Goal: Communication & Community: Answer question/provide support

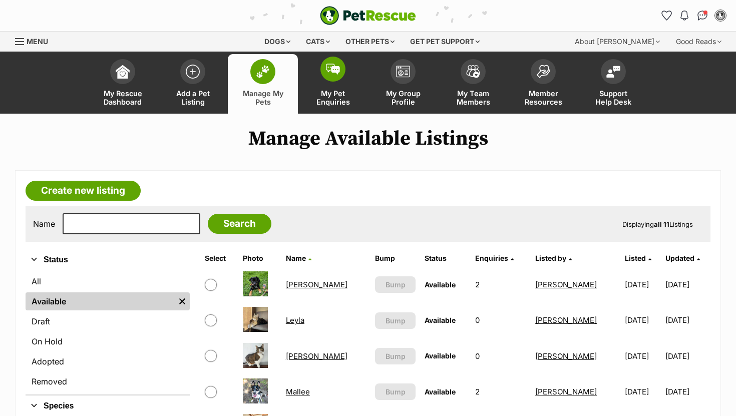
click at [323, 77] on span at bounding box center [332, 69] width 25 height 25
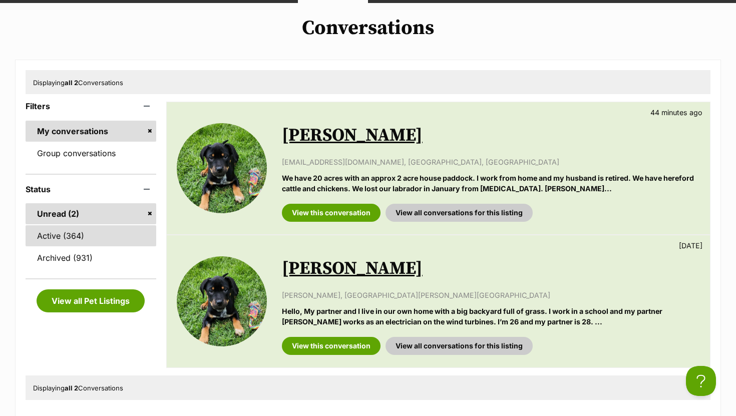
scroll to position [110, 0]
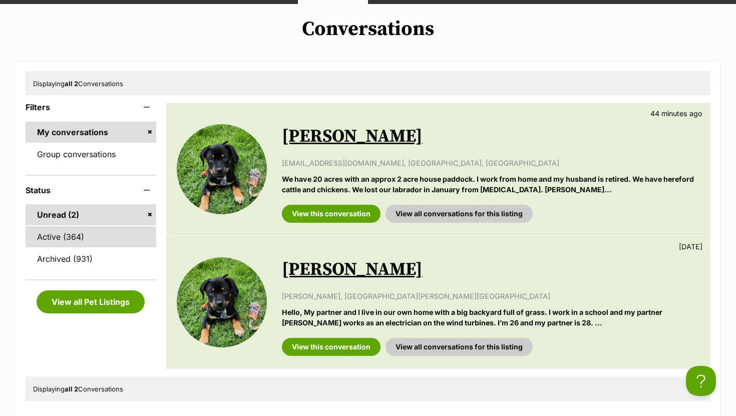
click at [93, 237] on link "Active (364)" at bounding box center [91, 236] width 131 height 21
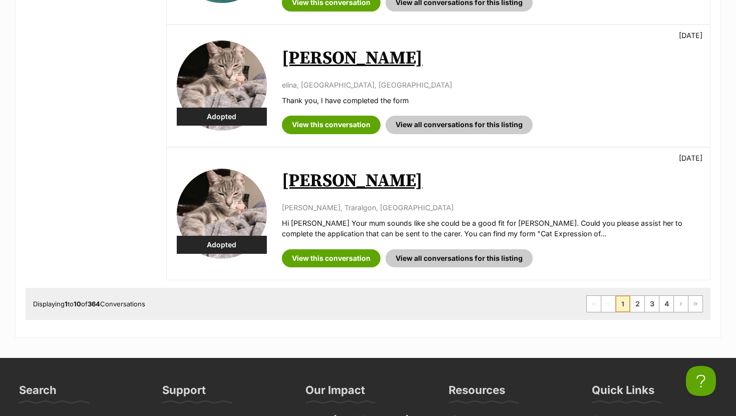
scroll to position [1281, 0]
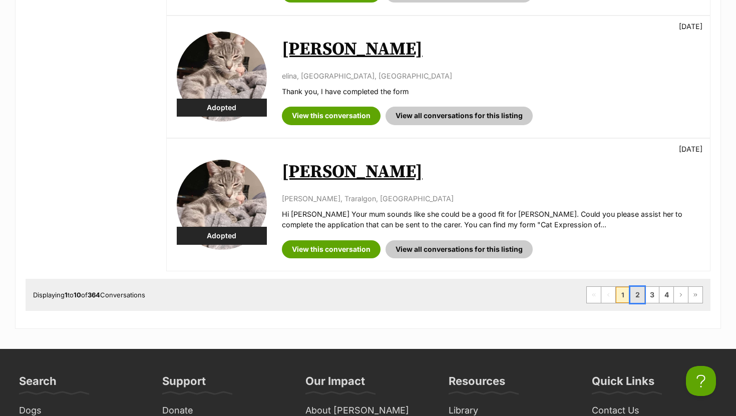
click at [637, 287] on link "2" at bounding box center [637, 295] width 14 height 16
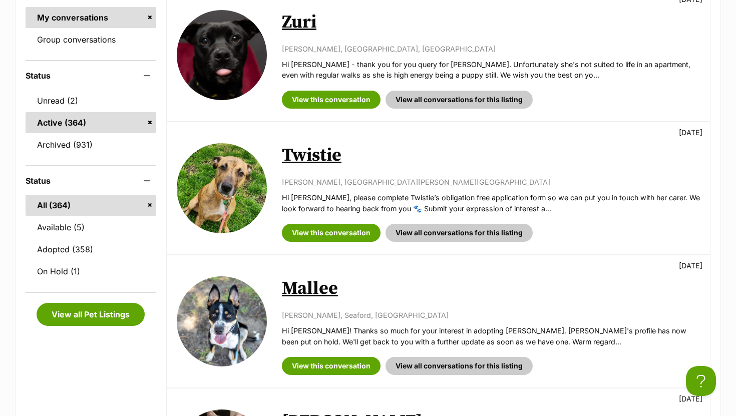
scroll to position [233, 0]
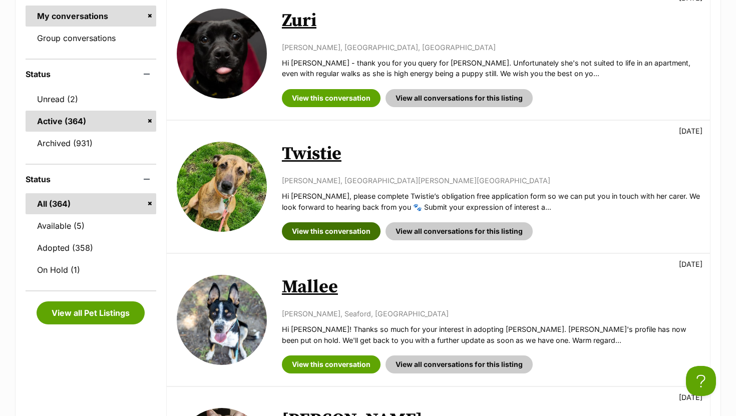
click at [331, 229] on link "View this conversation" at bounding box center [331, 231] width 99 height 18
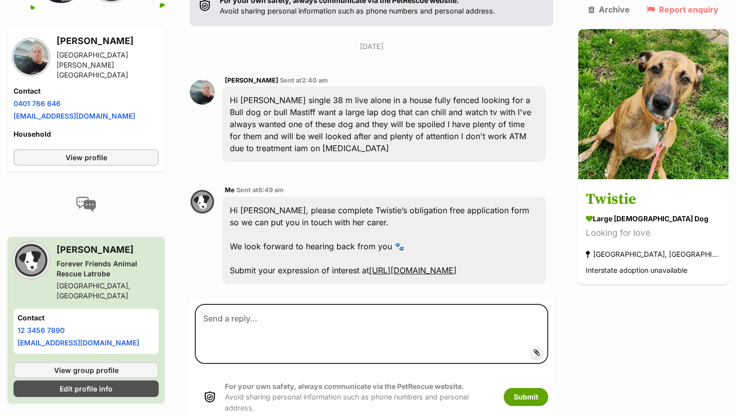
scroll to position [233, 0]
drag, startPoint x: 244, startPoint y: 184, endPoint x: 564, endPoint y: 250, distance: 326.2
click at [546, 250] on div "Hi Brad, please complete Twistie’s obligation free application form so we can p…" at bounding box center [383, 239] width 323 height 87
copy div "Hi Brad, please complete Twistie’s obligation free application form so we can p…"
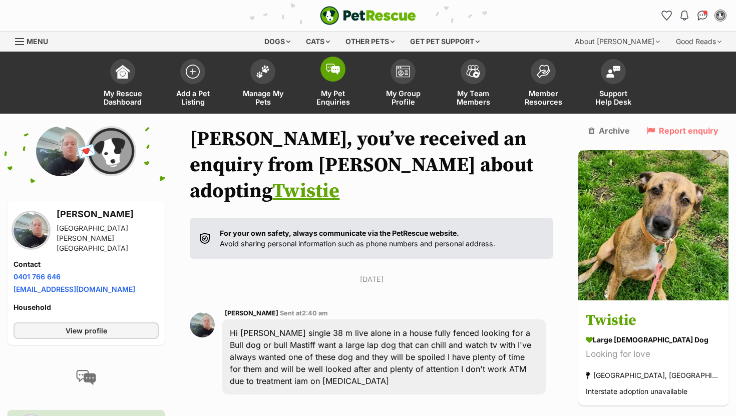
click at [341, 67] on span at bounding box center [332, 69] width 25 height 25
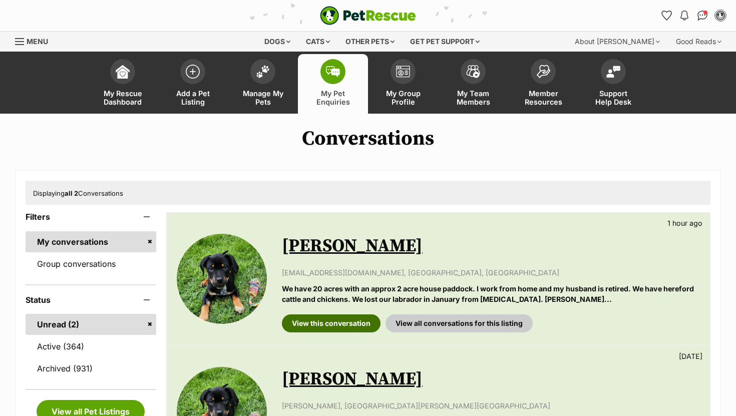
click at [333, 319] on link "View this conversation" at bounding box center [331, 323] width 99 height 18
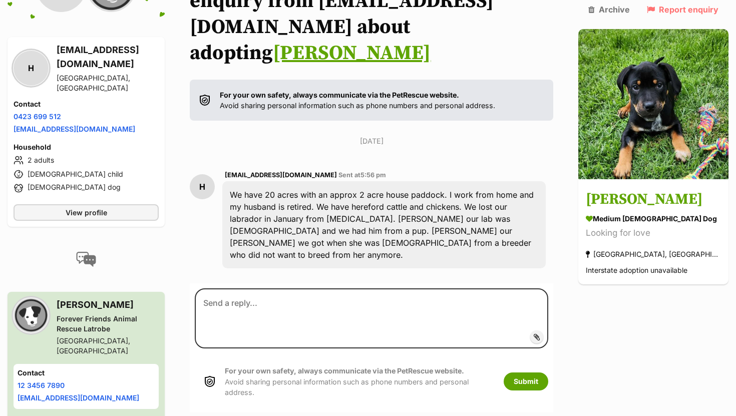
scroll to position [169, 0]
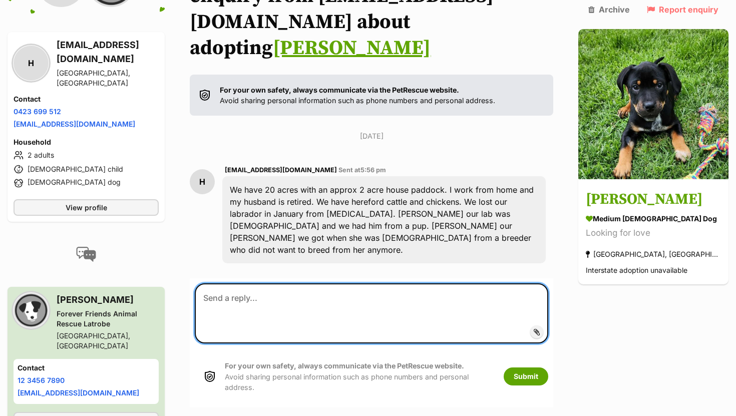
click at [320, 303] on textarea at bounding box center [371, 313] width 353 height 60
paste textarea "Hi Brad, please complete Twistie’s obligation free application form so we can p…"
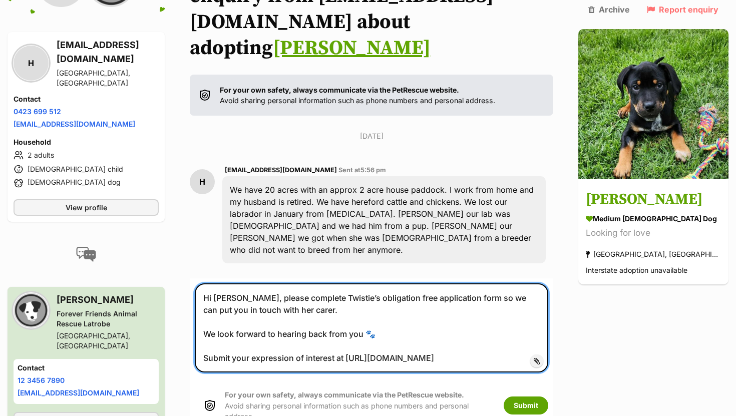
click at [274, 286] on textarea "Hi Brad, please complete Twistie’s obligation free application form so we can p…" at bounding box center [371, 327] width 353 height 89
drag, startPoint x: 367, startPoint y: 283, endPoint x: 391, endPoint y: 283, distance: 24.5
click at [391, 283] on textarea "Hi Heather, please complete Twistie’s obligation free application form so we ca…" at bounding box center [371, 327] width 353 height 89
click at [329, 296] on textarea "Hi Heather, please complete Clyde’s obligation free application form so we can …" at bounding box center [371, 327] width 353 height 89
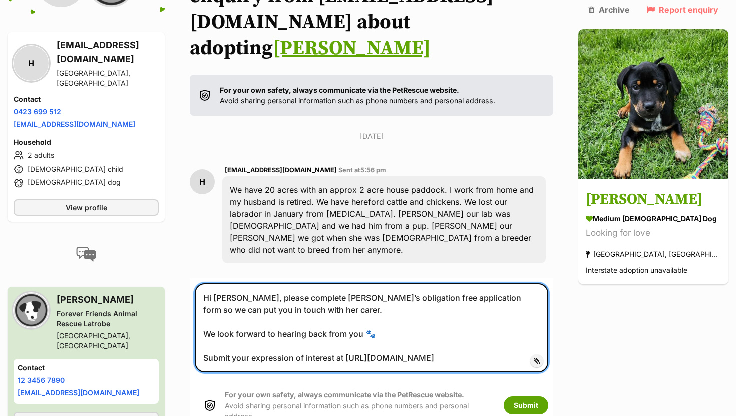
click at [329, 296] on textarea "Hi Heather, please complete Clyde’s obligation free application form so we can …" at bounding box center [371, 327] width 353 height 89
drag, startPoint x: 256, startPoint y: 284, endPoint x: 586, endPoint y: 346, distance: 335.2
click at [553, 346] on form "Hi Heather, please complete Clyde’s obligation free application form so we can …" at bounding box center [371, 357] width 363 height 158
type textarea "Hi Heather, please complete Clyde’s obligation free application form so we can …"
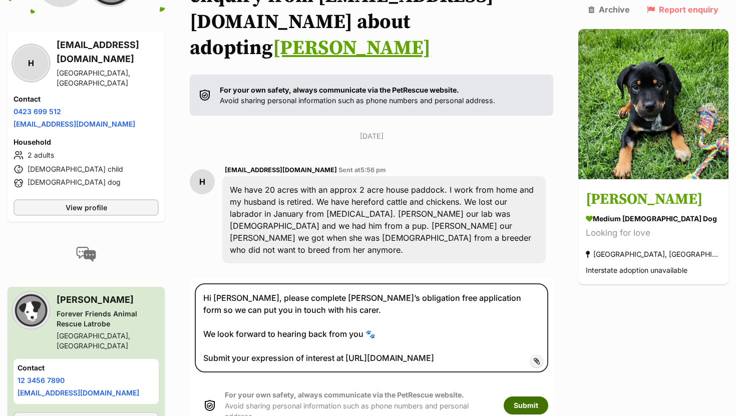
click at [548, 396] on button "Submit" at bounding box center [526, 405] width 45 height 18
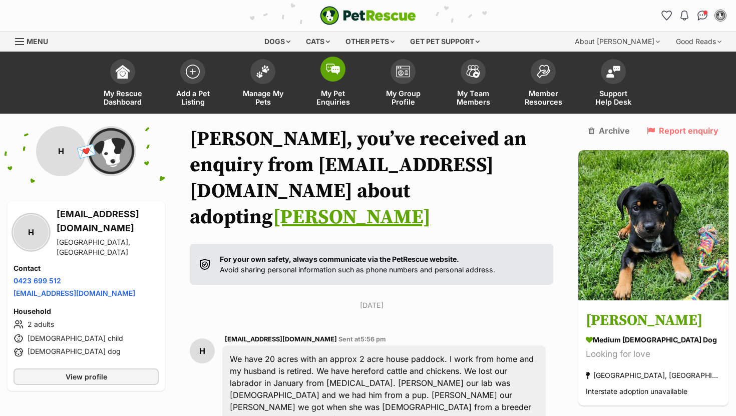
click at [338, 77] on span at bounding box center [332, 69] width 25 height 25
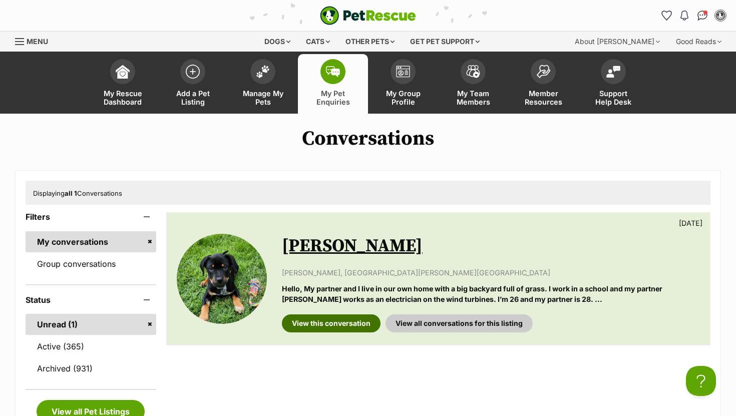
click at [340, 325] on link "View this conversation" at bounding box center [331, 323] width 99 height 18
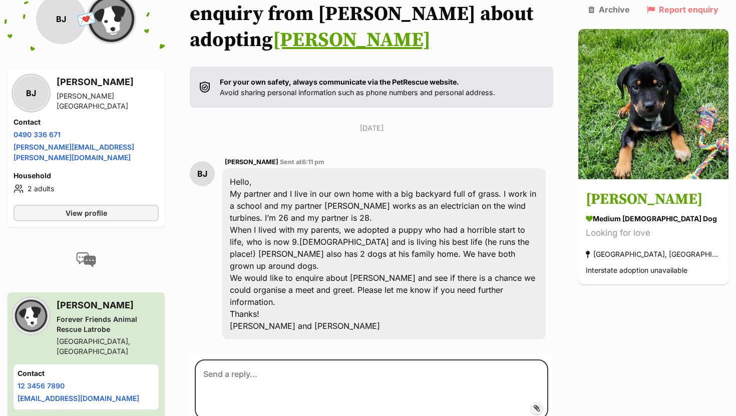
scroll to position [153, 0]
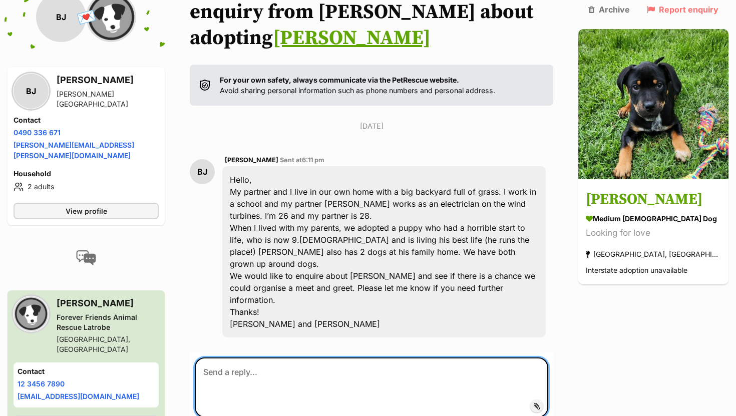
click at [330, 357] on textarea at bounding box center [371, 387] width 353 height 60
paste textarea "Hi Heather, please complete Clyde’s obligation free application form so we can …"
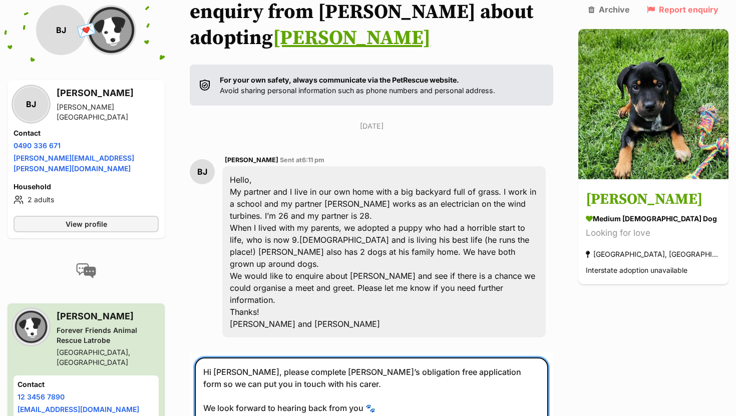
click at [246, 357] on textarea "Hi Heather, please complete Clyde’s obligation free application form so we can …" at bounding box center [371, 401] width 353 height 89
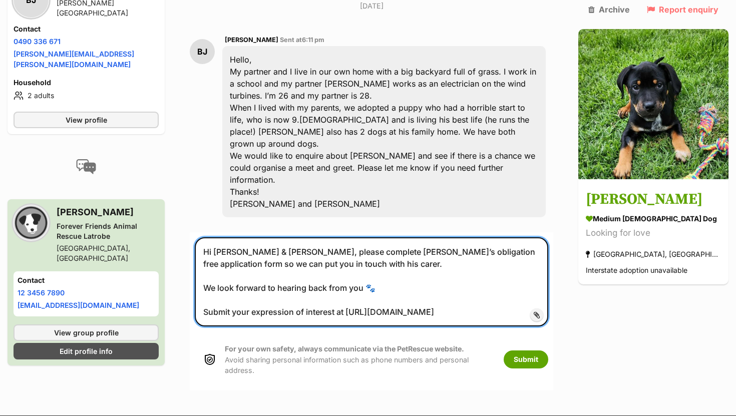
scroll to position [292, 0]
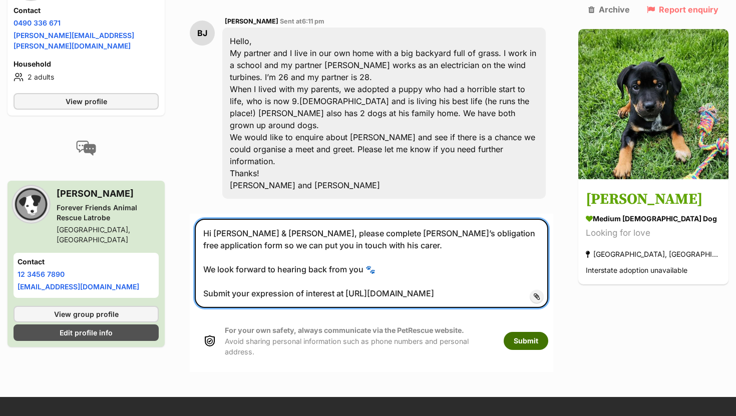
type textarea "Hi Brodie & Matt, please complete Clyde’s obligation free application form so w…"
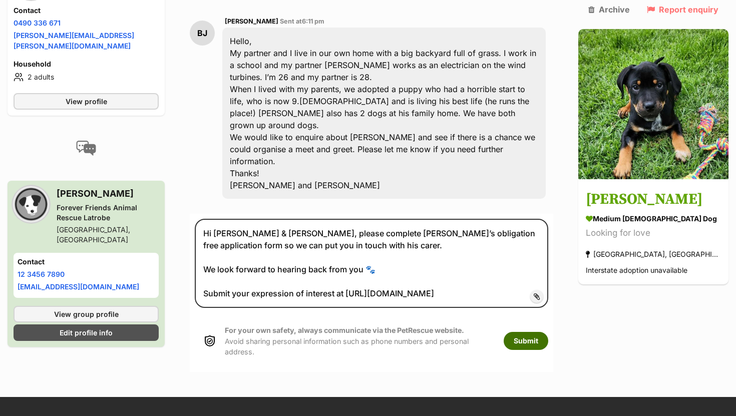
click at [548, 332] on button "Submit" at bounding box center [526, 341] width 45 height 18
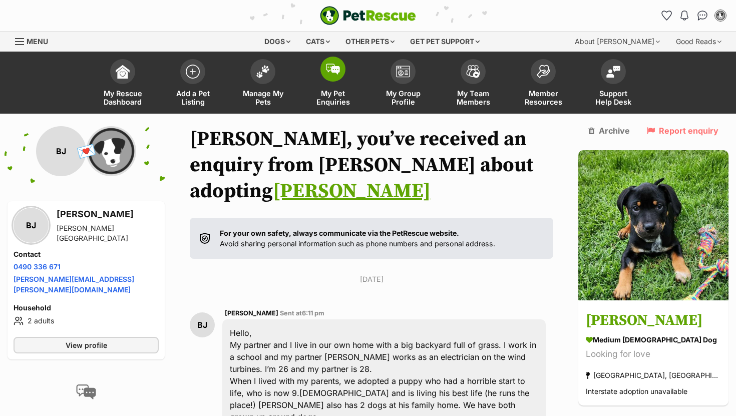
click at [331, 76] on span at bounding box center [332, 69] width 25 height 25
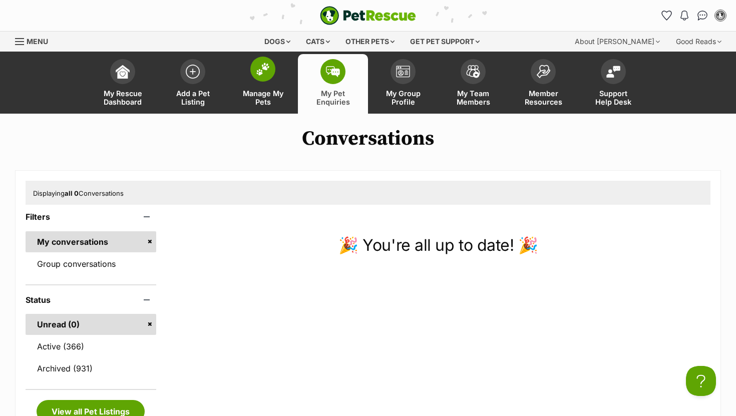
click at [264, 72] on img at bounding box center [263, 69] width 14 height 13
